Goal: Communication & Community: Answer question/provide support

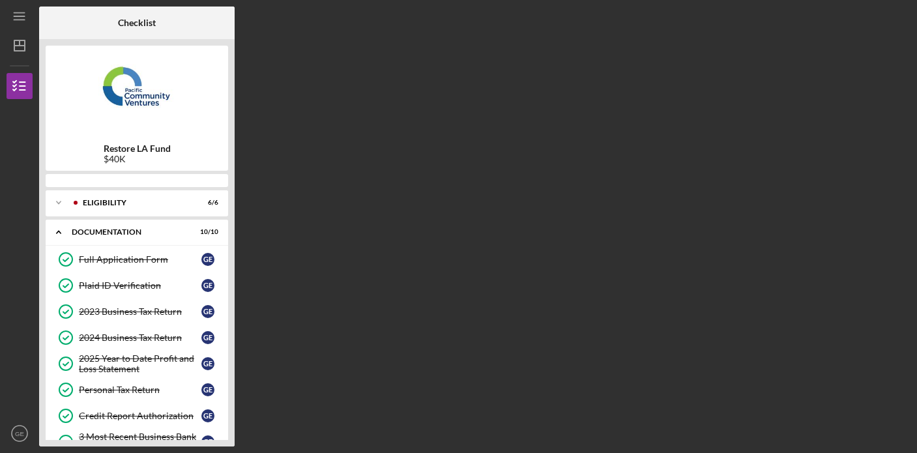
scroll to position [54, 0]
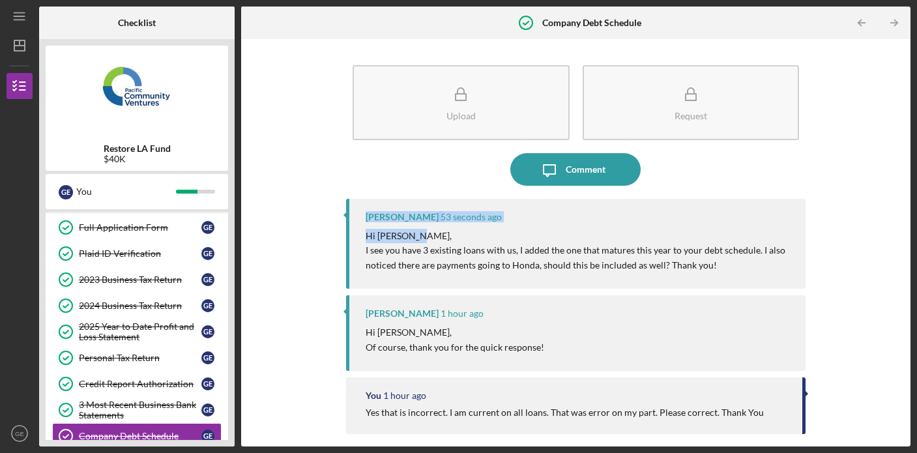
drag, startPoint x: 899, startPoint y: 156, endPoint x: 899, endPoint y: 233, distance: 76.9
click at [899, 235] on div "Upload Request Icon/Message Comment [PERSON_NAME] 53 seconds ago Hi [PERSON_NAM…" at bounding box center [576, 243] width 656 height 394
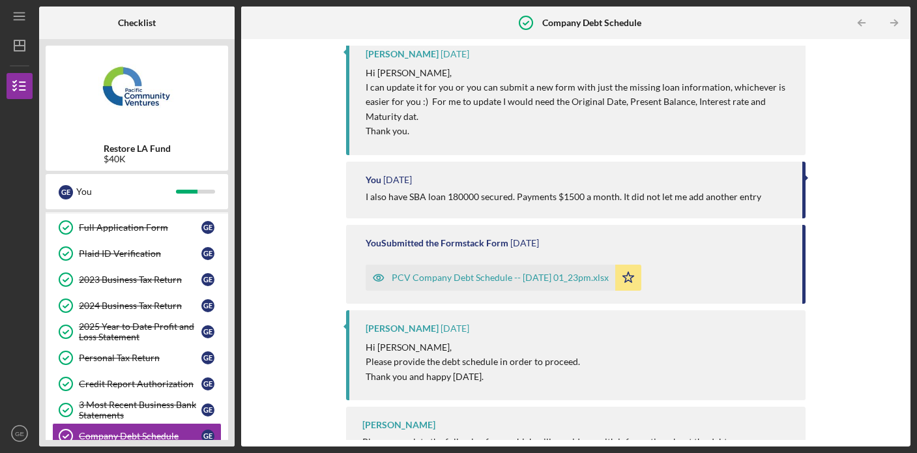
scroll to position [747, 0]
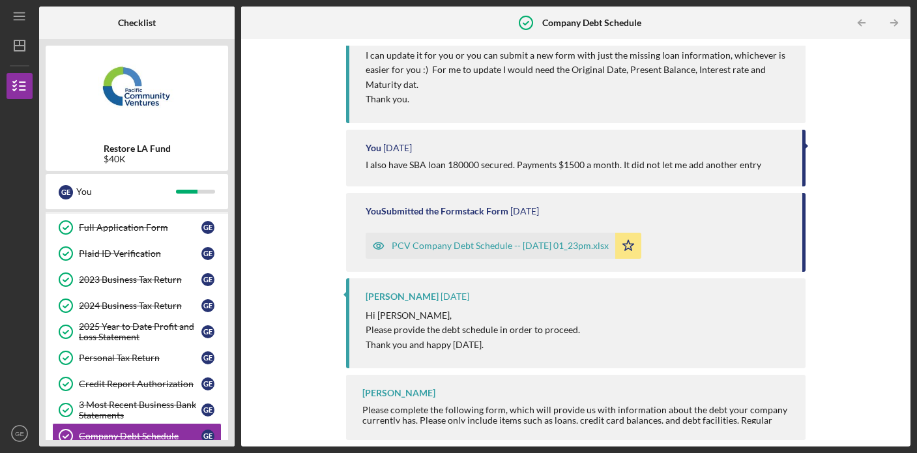
drag, startPoint x: 904, startPoint y: 332, endPoint x: 891, endPoint y: 263, distance: 69.5
click at [891, 263] on div "Upload Request Icon/Message Comment [PERSON_NAME] 59 seconds ago Hi [PERSON_NAM…" at bounding box center [575, 242] width 669 height 407
click at [891, 263] on div "Upload Request Icon/Message Comment [PERSON_NAME] 1 minute ago Hi [PERSON_NAME]…" at bounding box center [576, 243] width 656 height 394
click at [899, 171] on div "Upload Request Icon/Message Comment [PERSON_NAME] 1 minute ago Hi [PERSON_NAME]…" at bounding box center [576, 243] width 656 height 394
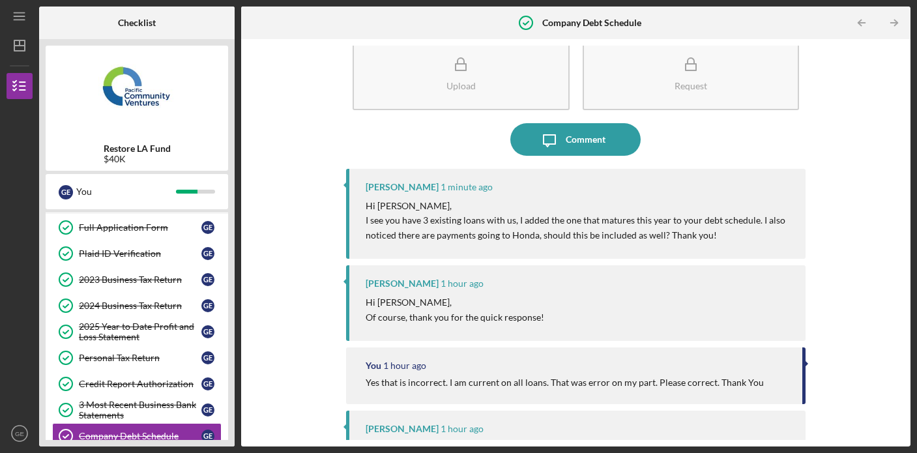
scroll to position [28, 0]
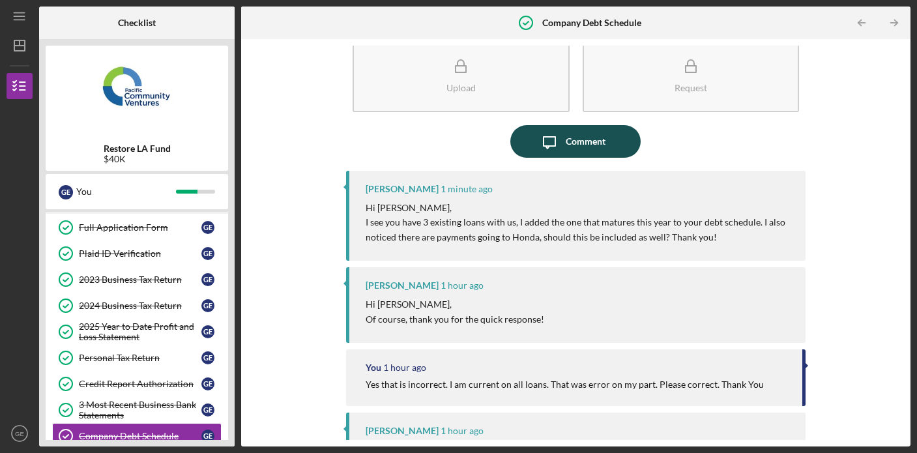
click at [586, 150] on div "Comment" at bounding box center [586, 141] width 40 height 33
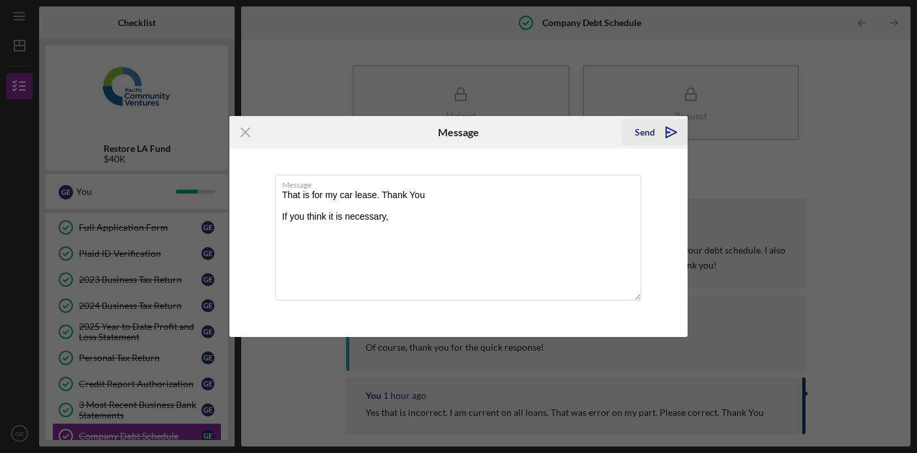
type textarea "That is for my car lease. Thank You If you think it is necessary,"
click at [644, 136] on div "Send" at bounding box center [645, 132] width 20 height 26
